Goal: Transaction & Acquisition: Purchase product/service

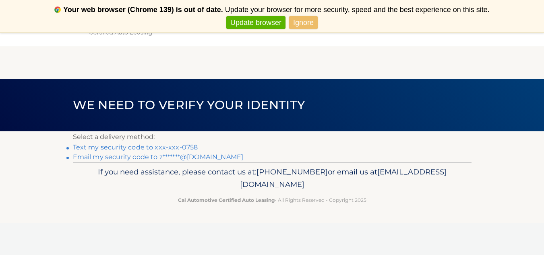
click at [172, 149] on link "Text my security code to xxx-xxx-0758" at bounding box center [135, 147] width 125 height 8
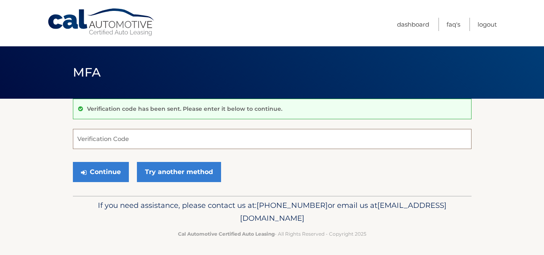
click at [172, 148] on input "Verification Code" at bounding box center [272, 139] width 399 height 20
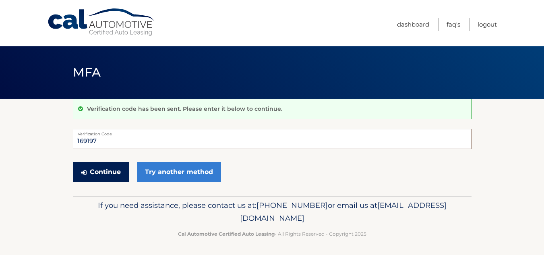
type input "169197"
click at [103, 169] on button "Continue" at bounding box center [101, 172] width 56 height 20
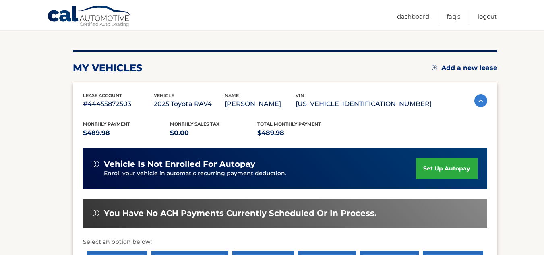
scroll to position [86, 0]
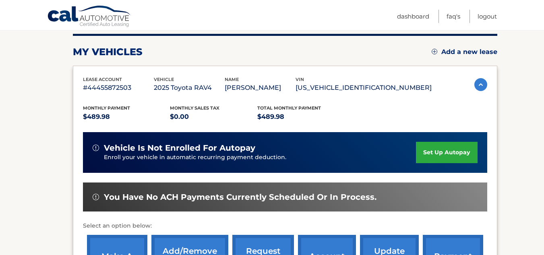
click at [297, 162] on div "vehicle is not enrolled for autopay Enroll your vehicle in automatic recurring …" at bounding box center [285, 152] width 404 height 41
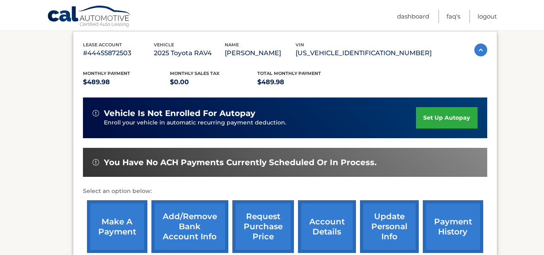
scroll to position [136, 0]
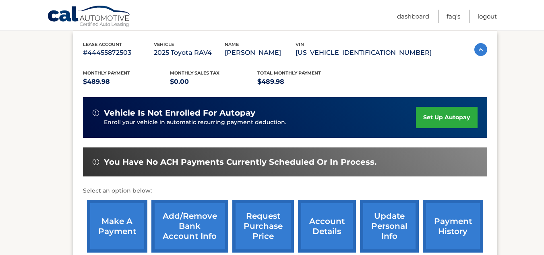
click at [110, 217] on link "make a payment" at bounding box center [117, 226] width 60 height 53
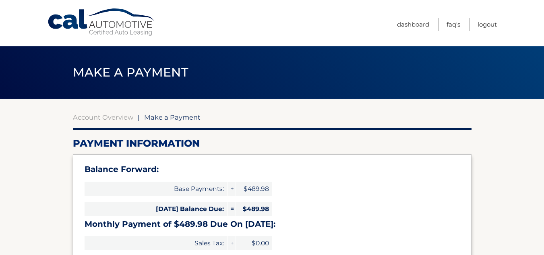
select select "YzhkNDljNDItYWVkOC00OTBmLTk1MDYtMjlhMzM5ZGVkMTM2"
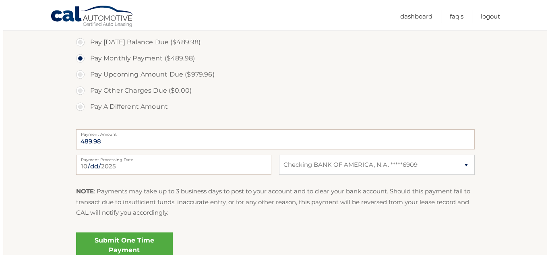
scroll to position [296, 0]
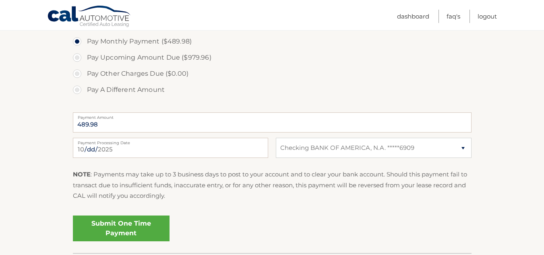
click at [116, 230] on link "Submit One Time Payment" at bounding box center [121, 228] width 97 height 26
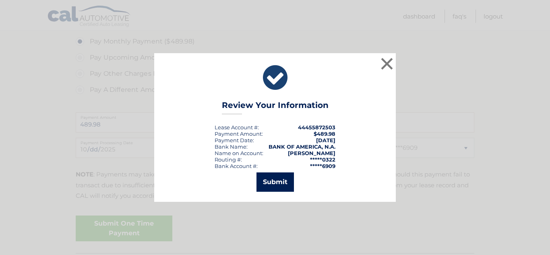
click at [269, 191] on button "Submit" at bounding box center [275, 181] width 37 height 19
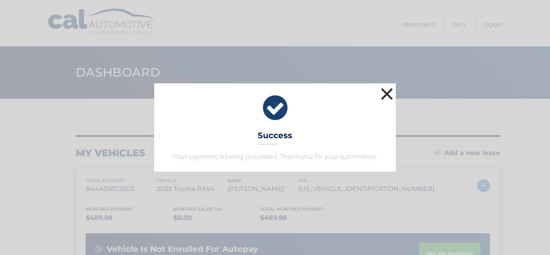
click at [391, 89] on button "×" at bounding box center [387, 94] width 16 height 16
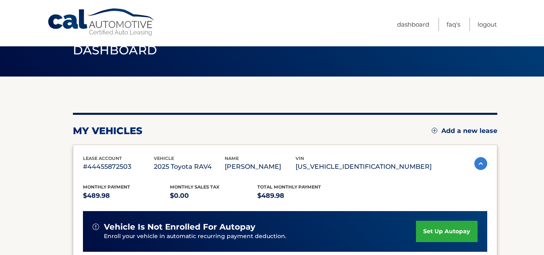
scroll to position [22, 0]
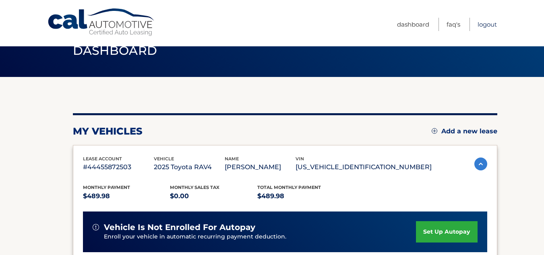
click at [494, 24] on link "Logout" at bounding box center [487, 24] width 19 height 13
